Goal: Task Accomplishment & Management: Complete application form

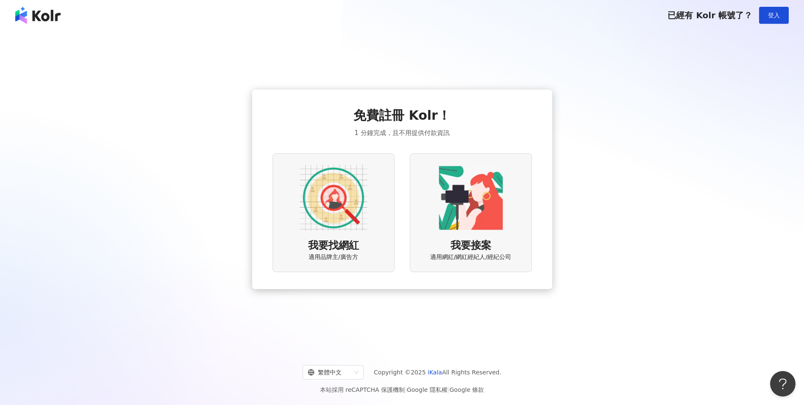
click at [327, 230] on img at bounding box center [334, 198] width 68 height 68
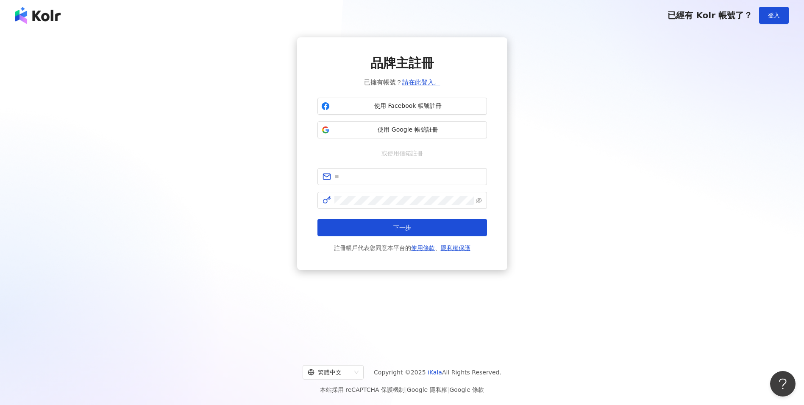
click at [389, 187] on form "下一步 註冊帳戶代表您同意本平台的 使用條款 、 隱私權保護" at bounding box center [403, 210] width 170 height 85
click at [381, 181] on span at bounding box center [403, 176] width 170 height 17
type input "*"
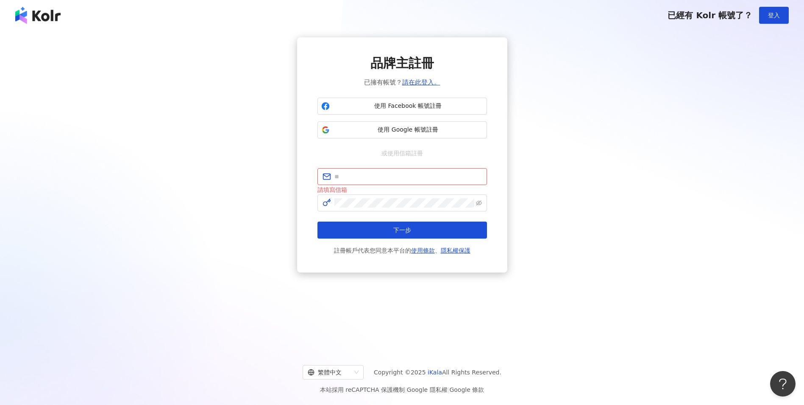
click at [704, 372] on div "繁體中文 Copyright © 2025 iKala All Rights Reserved." at bounding box center [402, 372] width 784 height 14
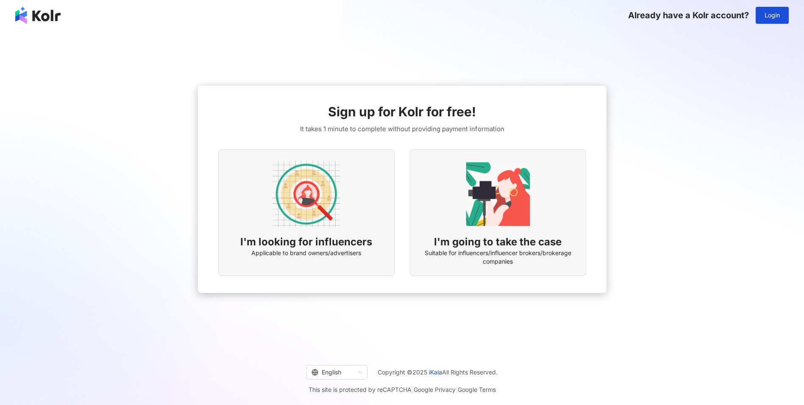
click at [299, 239] on span "I'm looking for influencers" at bounding box center [306, 242] width 132 height 14
